Goal: Information Seeking & Learning: Understand process/instructions

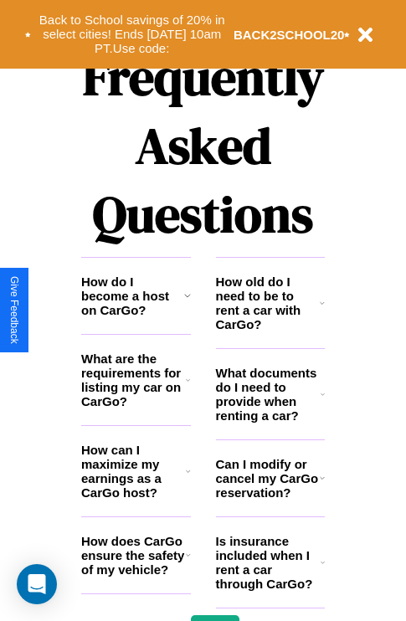
scroll to position [2027, 0]
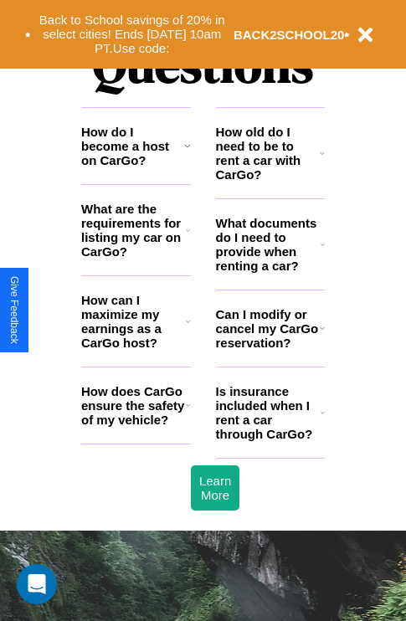
click at [269, 271] on h3 "What documents do I need to provide when renting a car?" at bounding box center [268, 244] width 105 height 57
click at [136, 167] on h3 "How do I become a host on CarGo?" at bounding box center [132, 146] width 103 height 43
click at [187, 412] on icon at bounding box center [188, 404] width 5 height 13
